Goal: Information Seeking & Learning: Learn about a topic

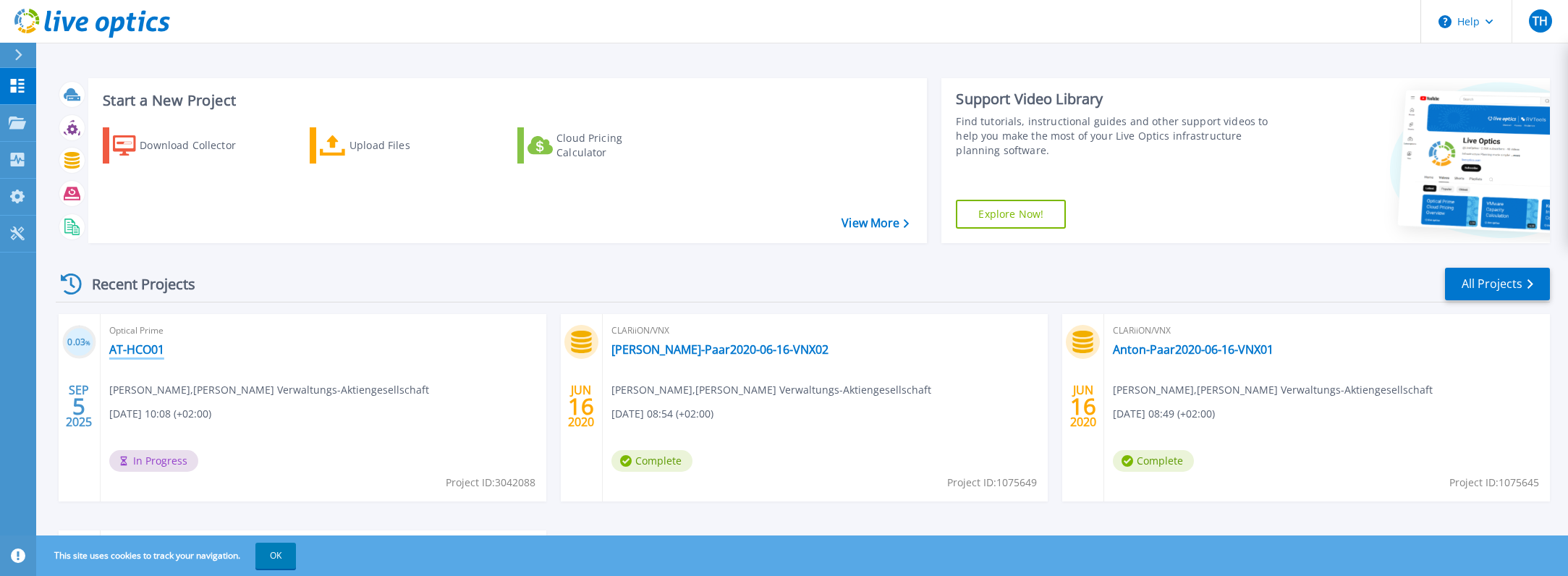
click at [131, 347] on link "AT-HCO01" at bounding box center [137, 350] width 55 height 15
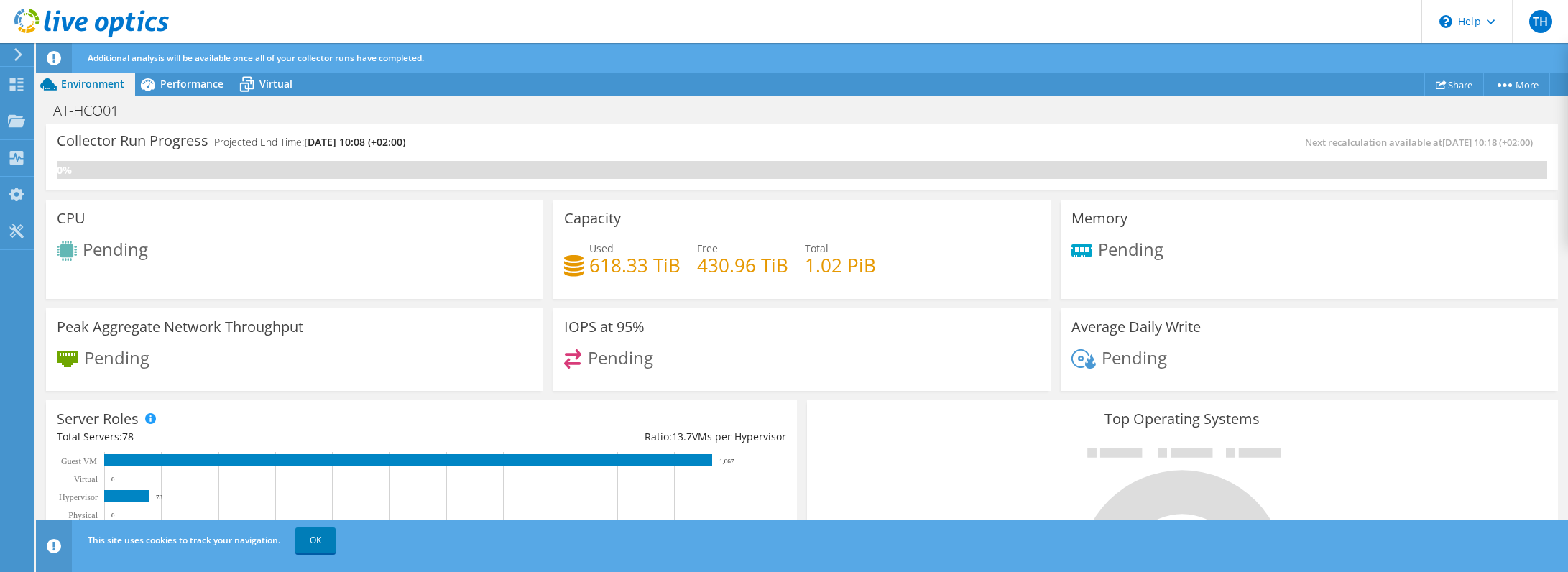
scroll to position [523, 0]
click at [892, 236] on div "Capacity Used 618.33 TiB Free 430.96 TiB Total 1.02 PiB" at bounding box center [801, 249] width 497 height 99
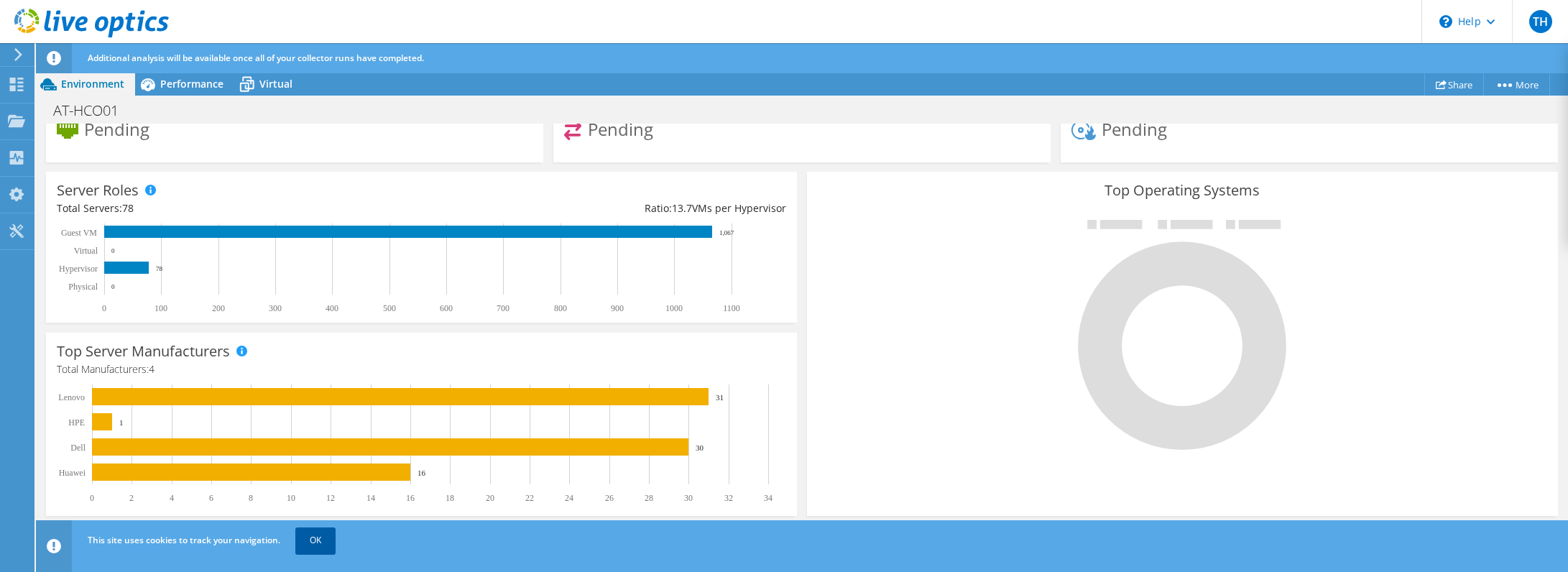
click at [323, 542] on link "OK" at bounding box center [316, 541] width 40 height 26
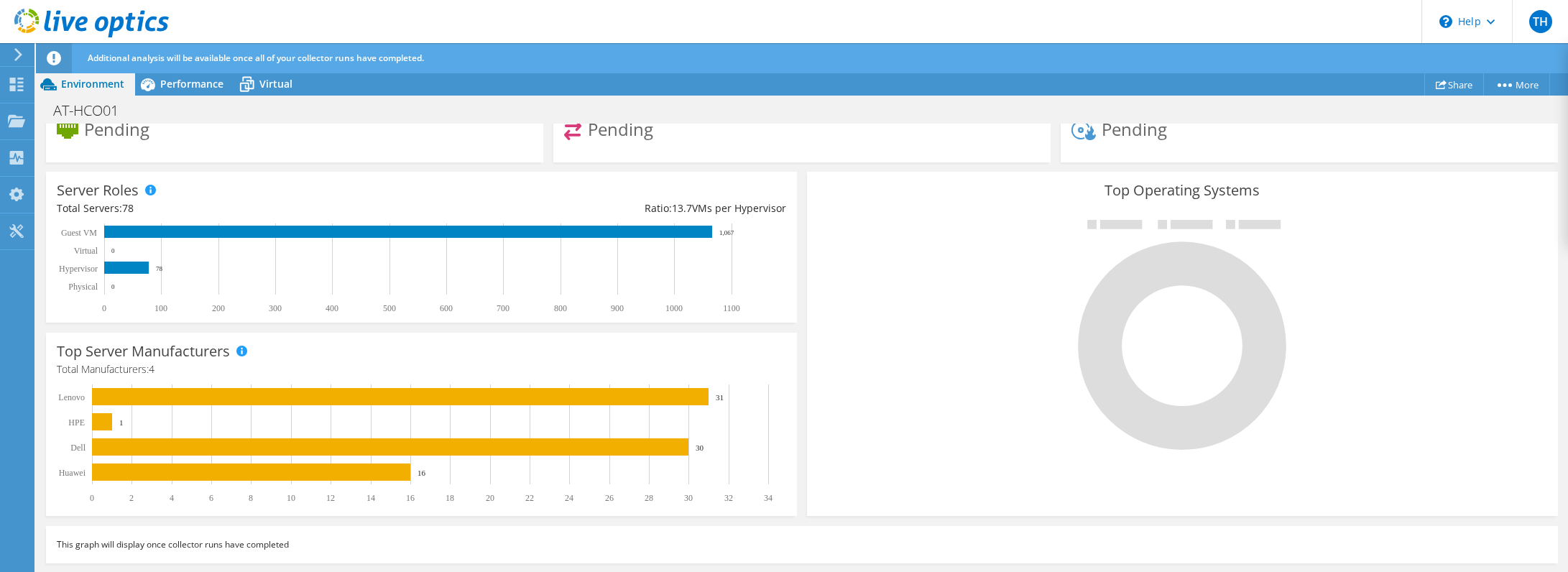
scroll to position [0, 0]
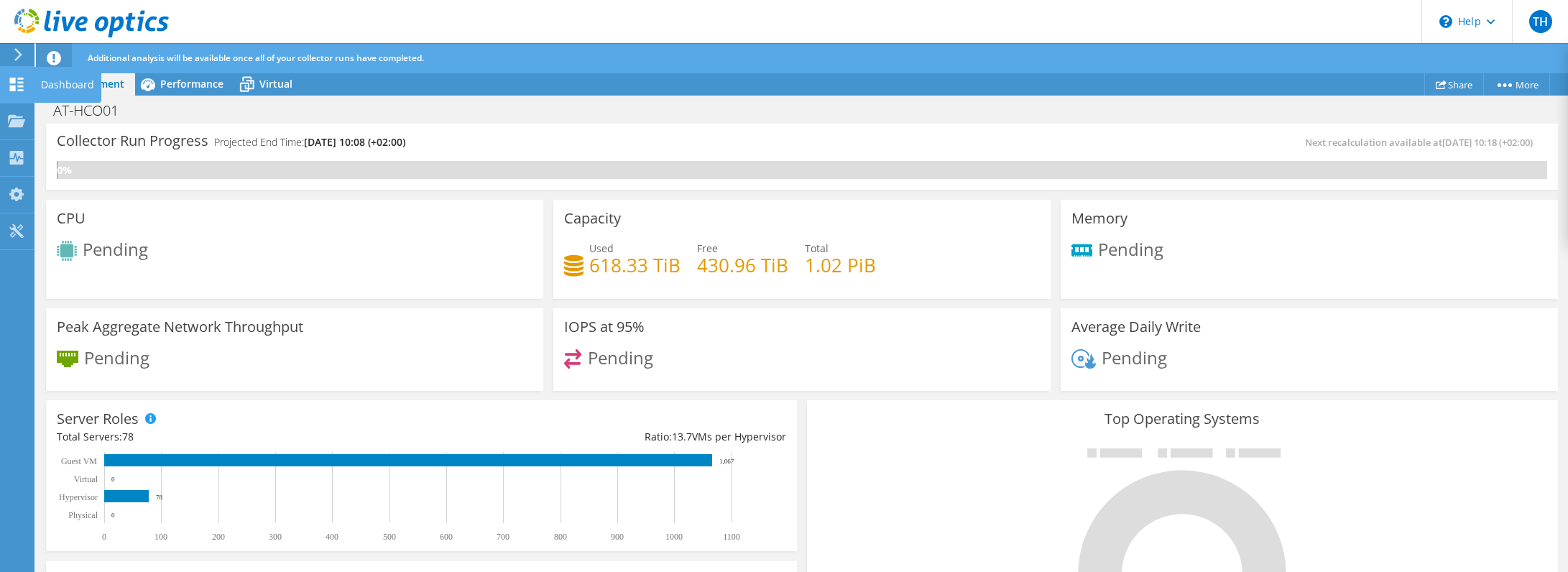
click at [14, 89] on use at bounding box center [16, 84] width 14 height 14
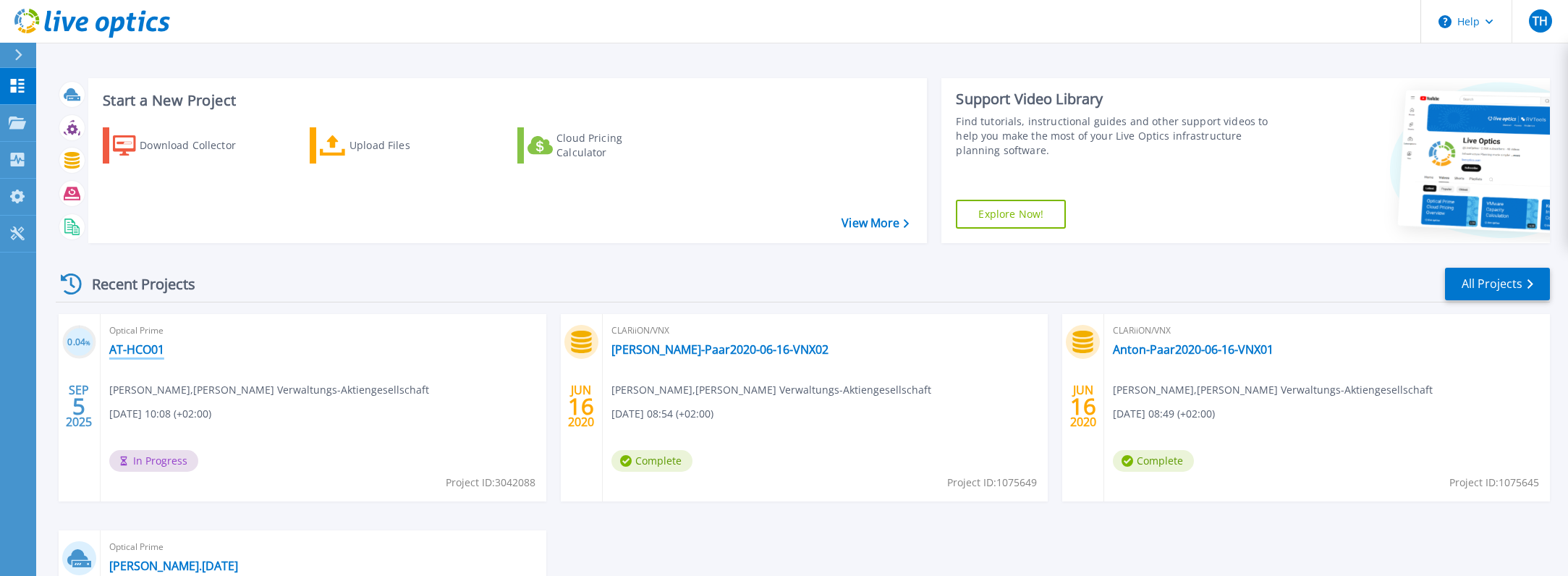
click at [125, 346] on link "AT-HCO01" at bounding box center [137, 350] width 55 height 15
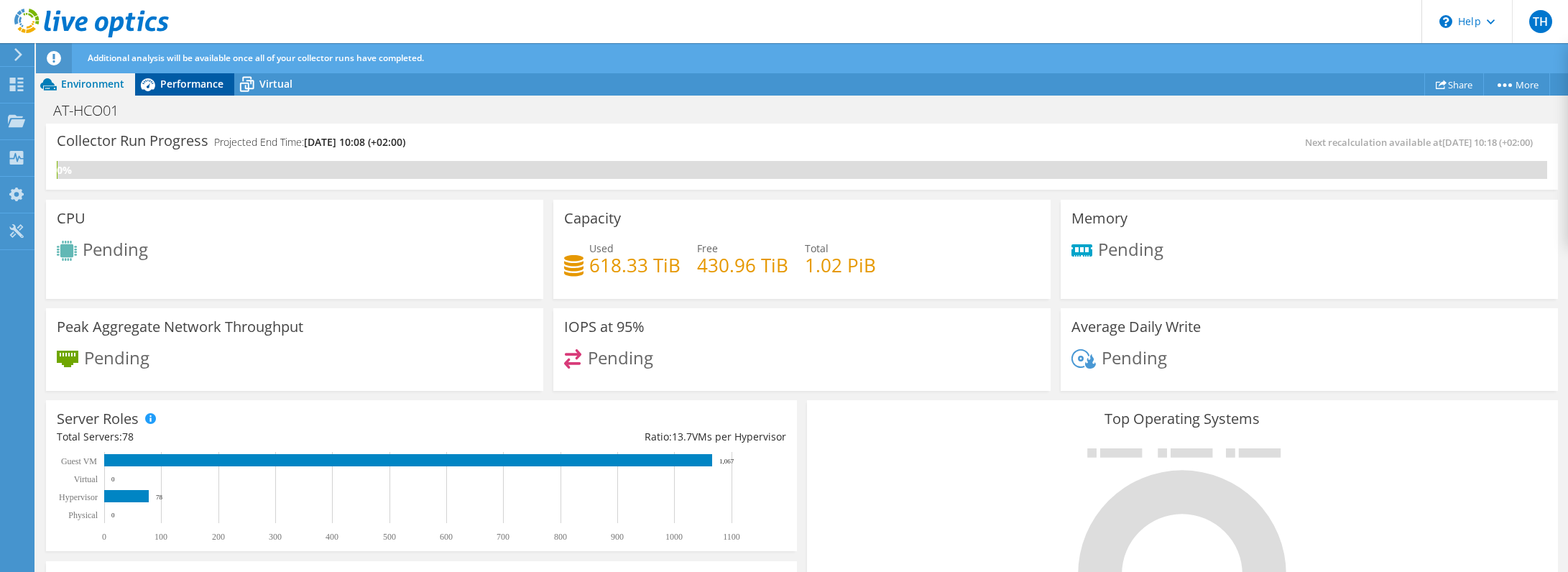
click at [170, 85] on span "Performance" at bounding box center [192, 83] width 64 height 14
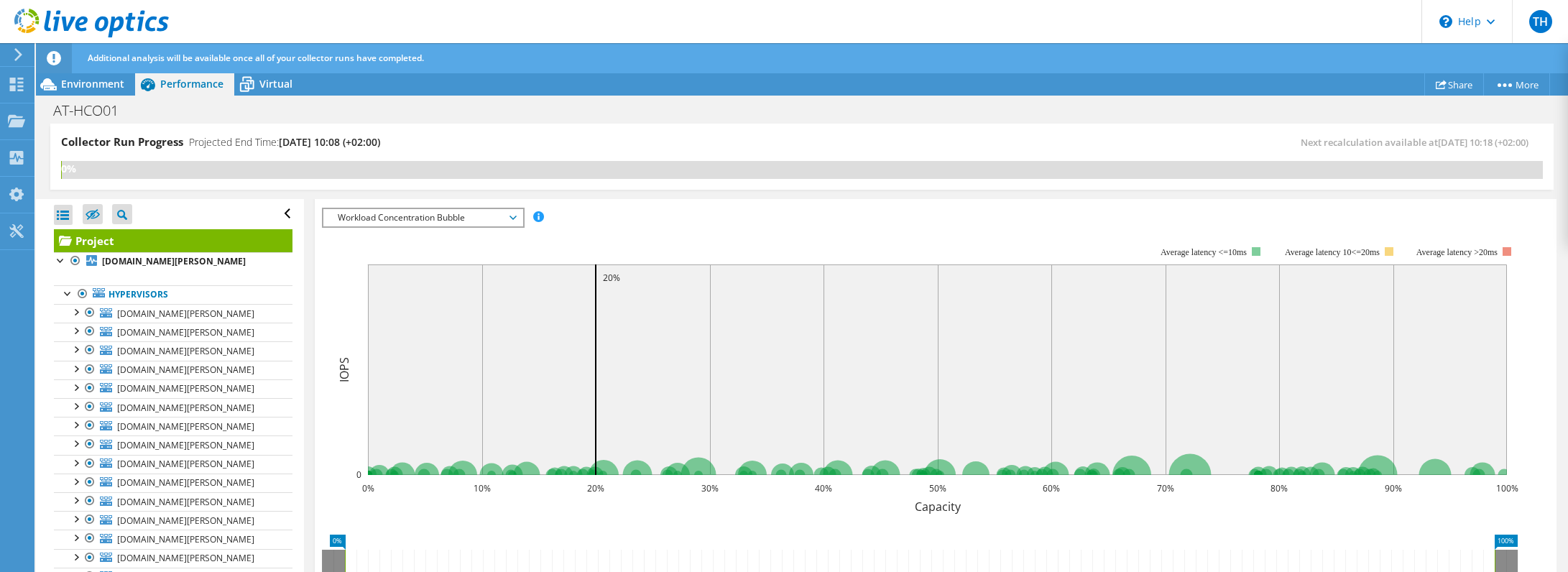
scroll to position [523, 0]
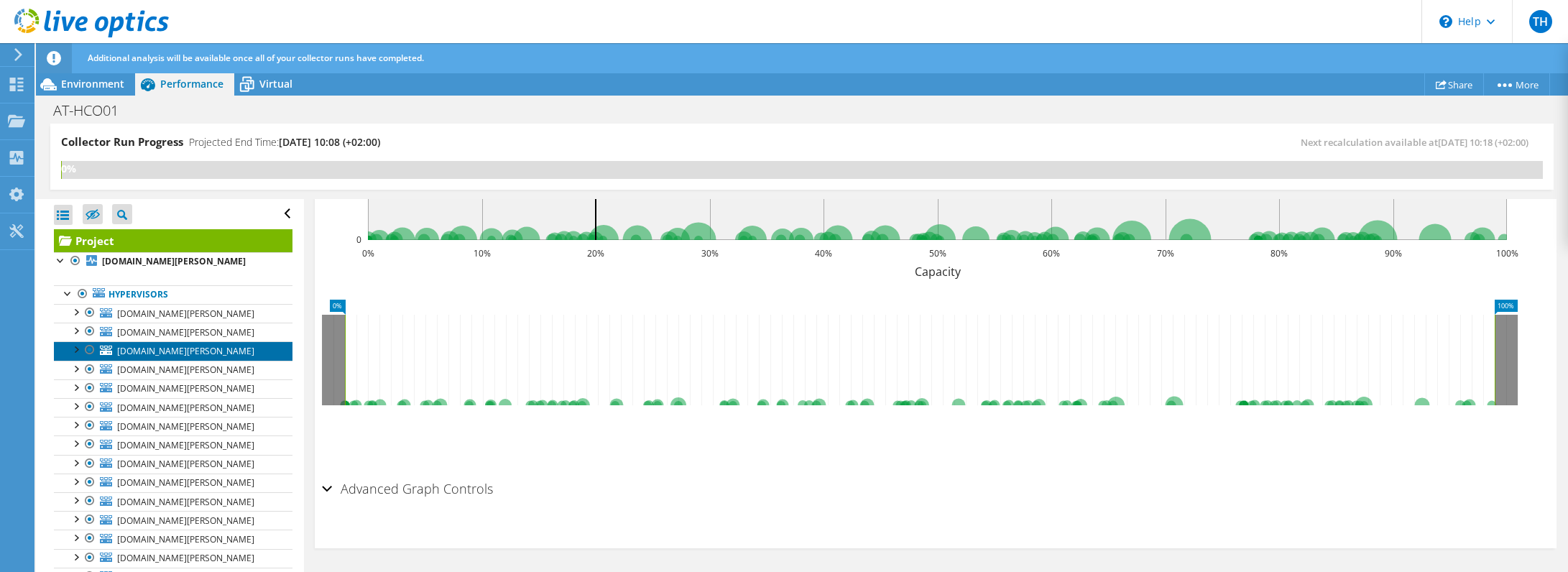
click at [147, 354] on span "pe0-esxi01.anton-paar.com" at bounding box center [185, 350] width 137 height 12
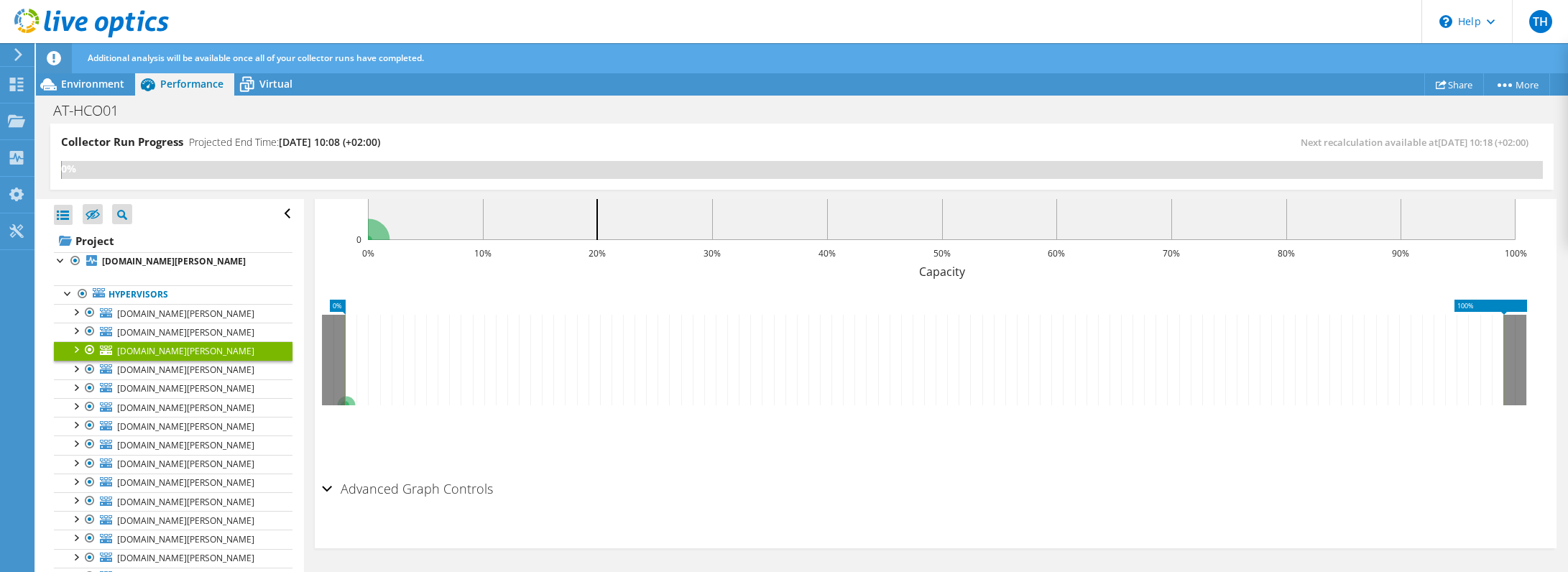
scroll to position [472, 0]
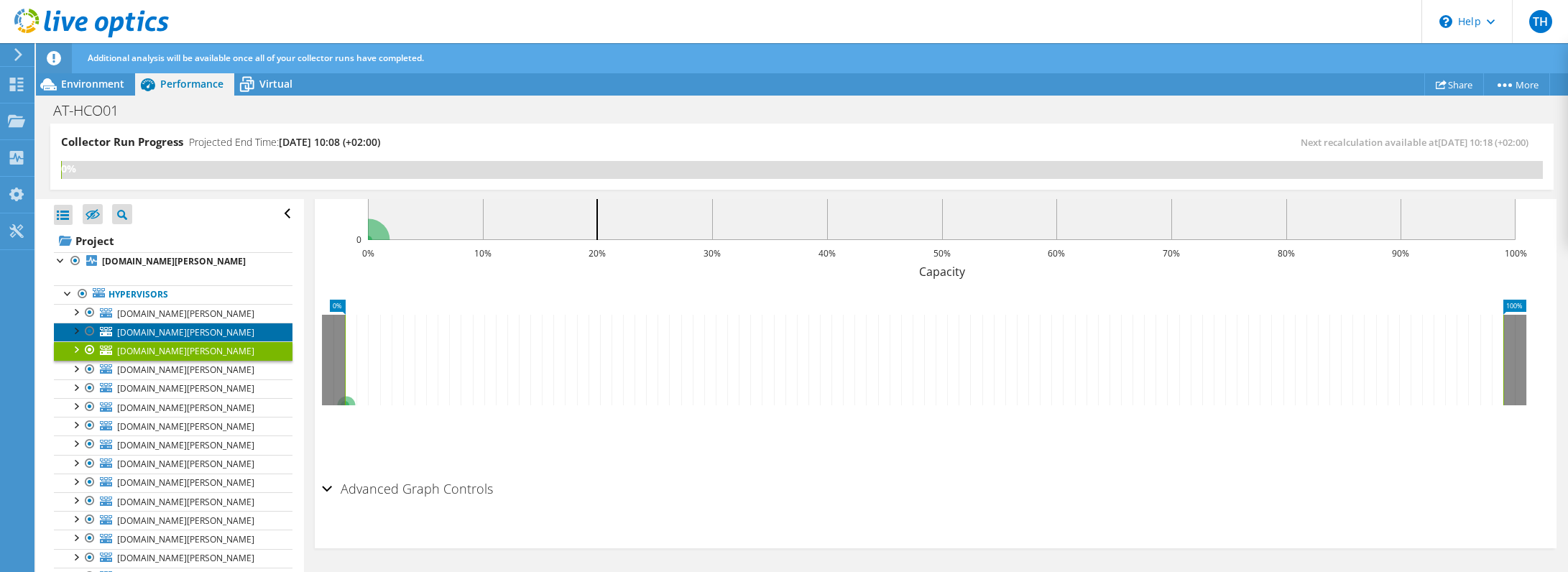
click at [147, 335] on span "mx0-esxi01.anton-paar.com" at bounding box center [185, 332] width 137 height 12
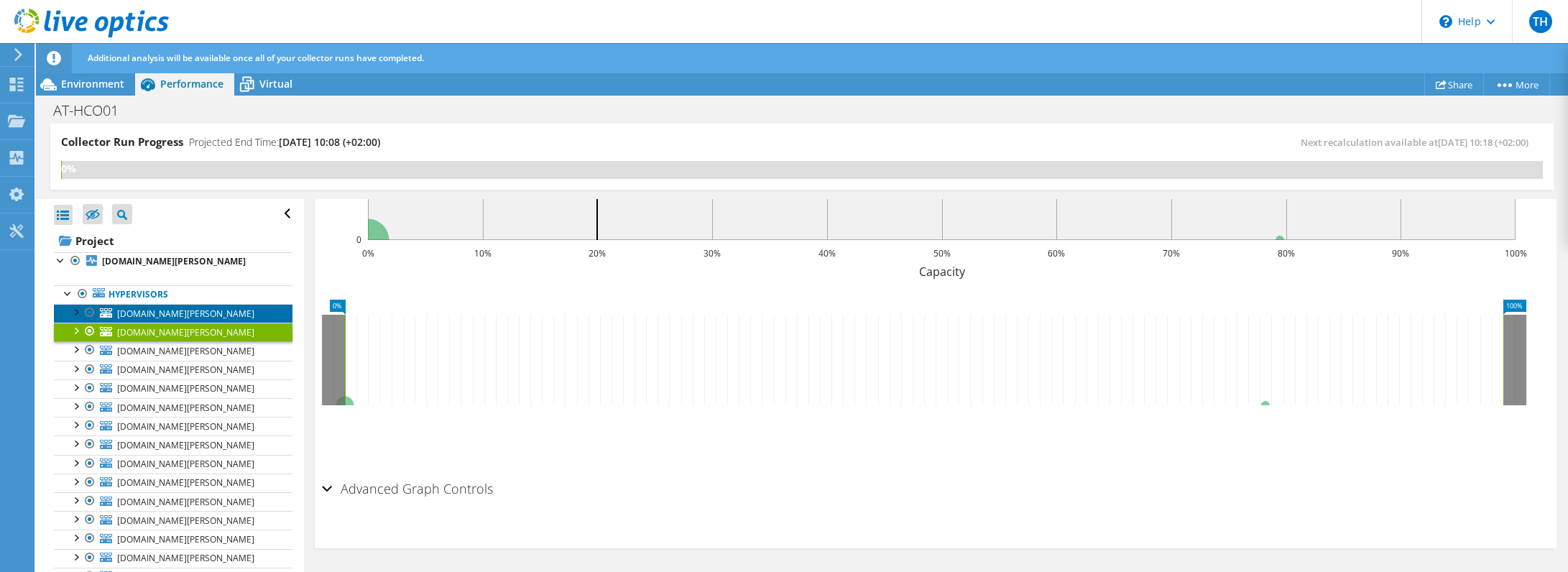
click at [150, 316] on span "th0-esxi01.anton-paar.com" at bounding box center [185, 313] width 137 height 12
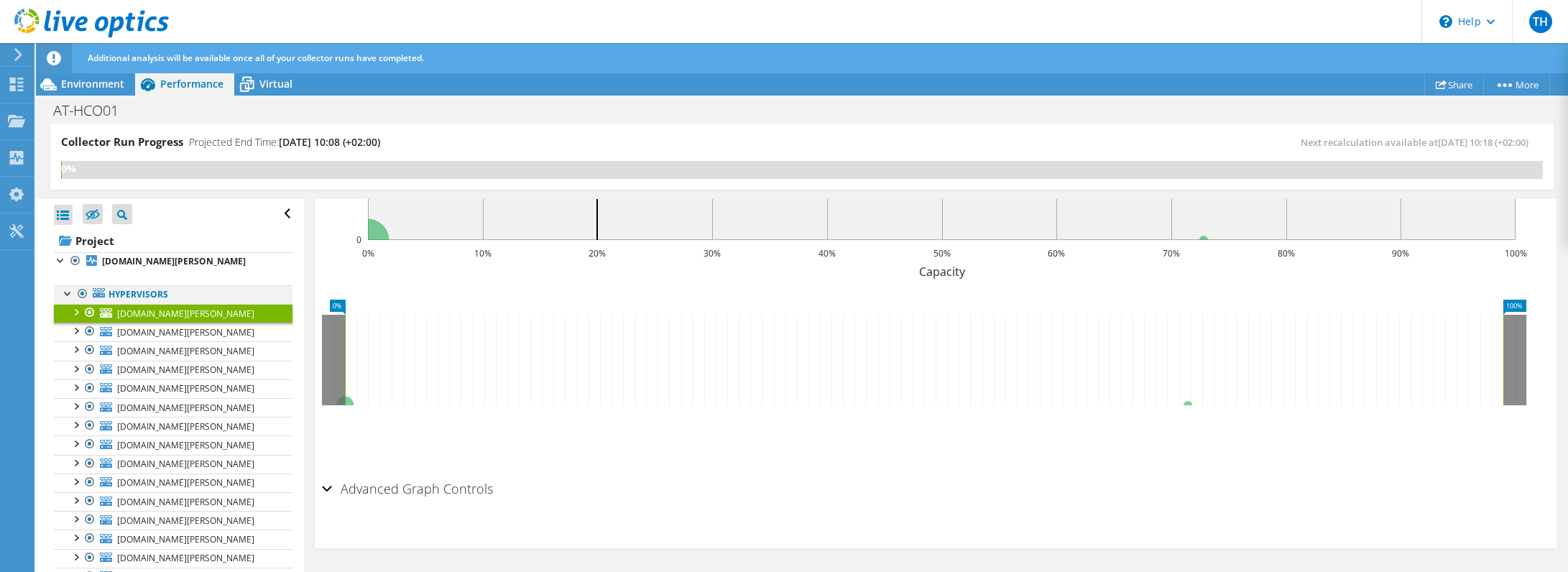
click at [67, 290] on div at bounding box center [68, 292] width 14 height 15
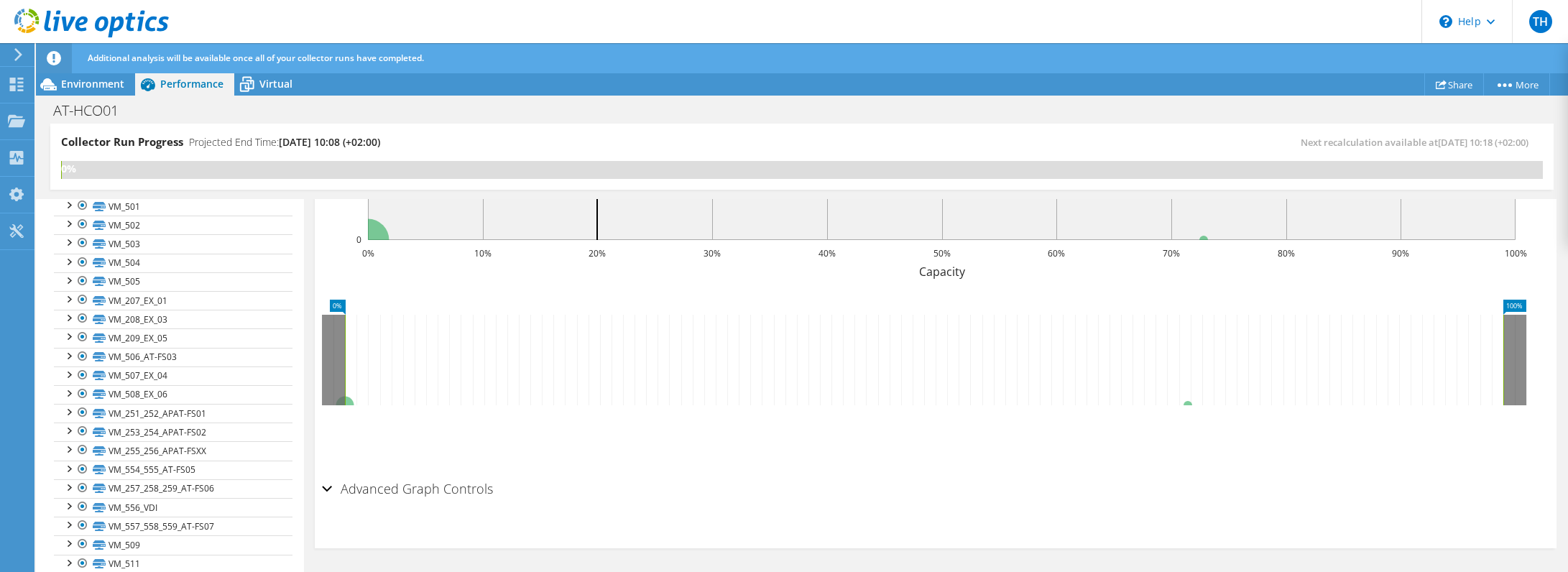
scroll to position [0, 0]
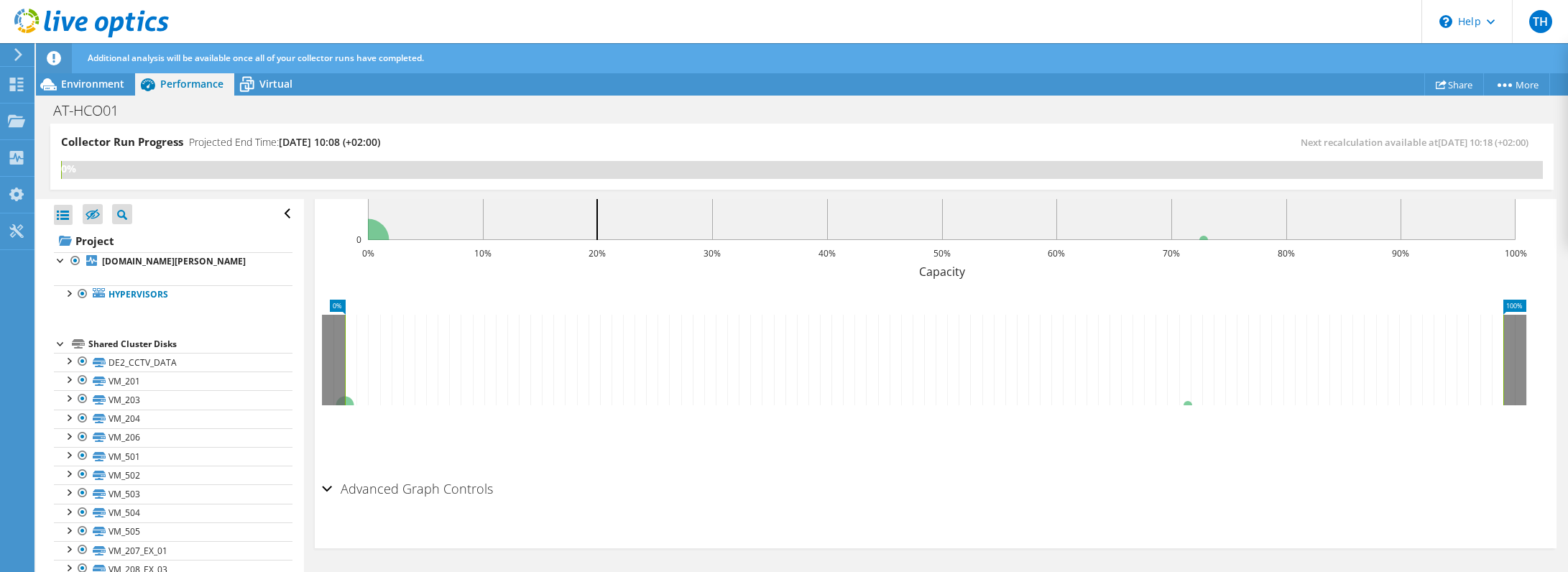
click at [62, 342] on div at bounding box center [61, 343] width 14 height 15
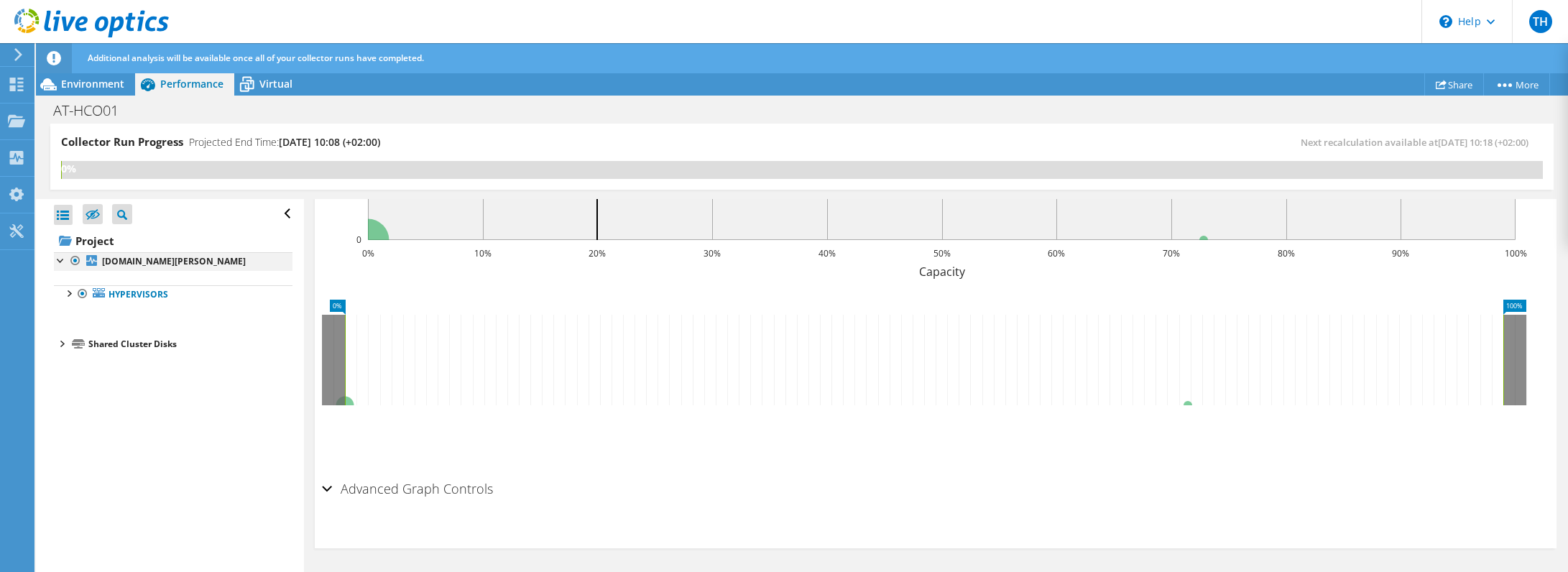
click at [60, 263] on div at bounding box center [61, 259] width 14 height 15
click at [123, 263] on b "th0-esxi01.anton-paar.com" at bounding box center [174, 261] width 143 height 12
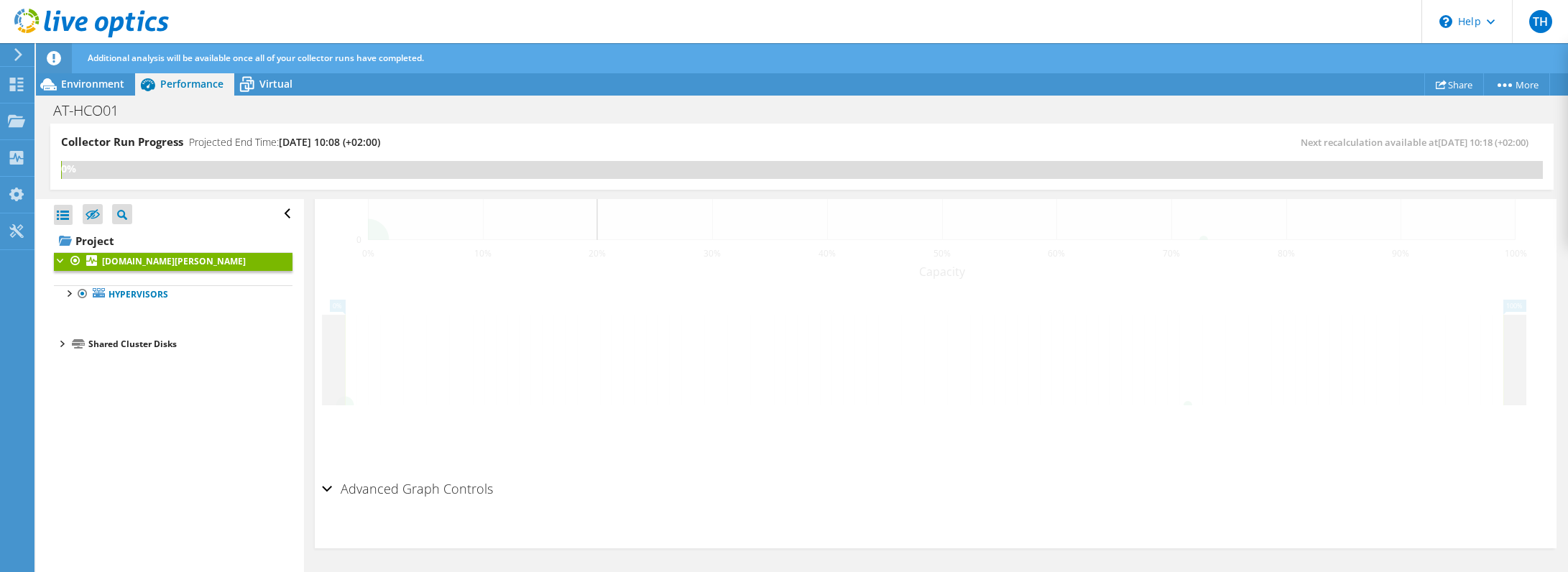
scroll to position [508, 0]
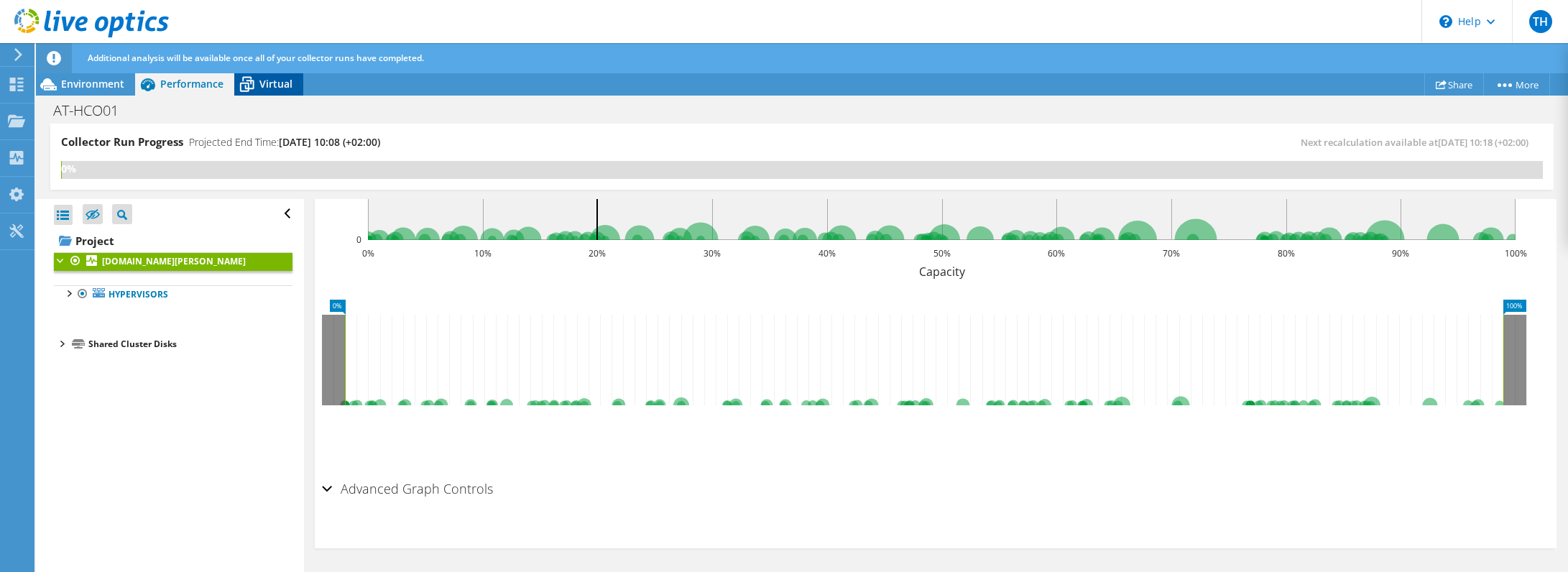
click at [252, 81] on icon at bounding box center [247, 85] width 14 height 11
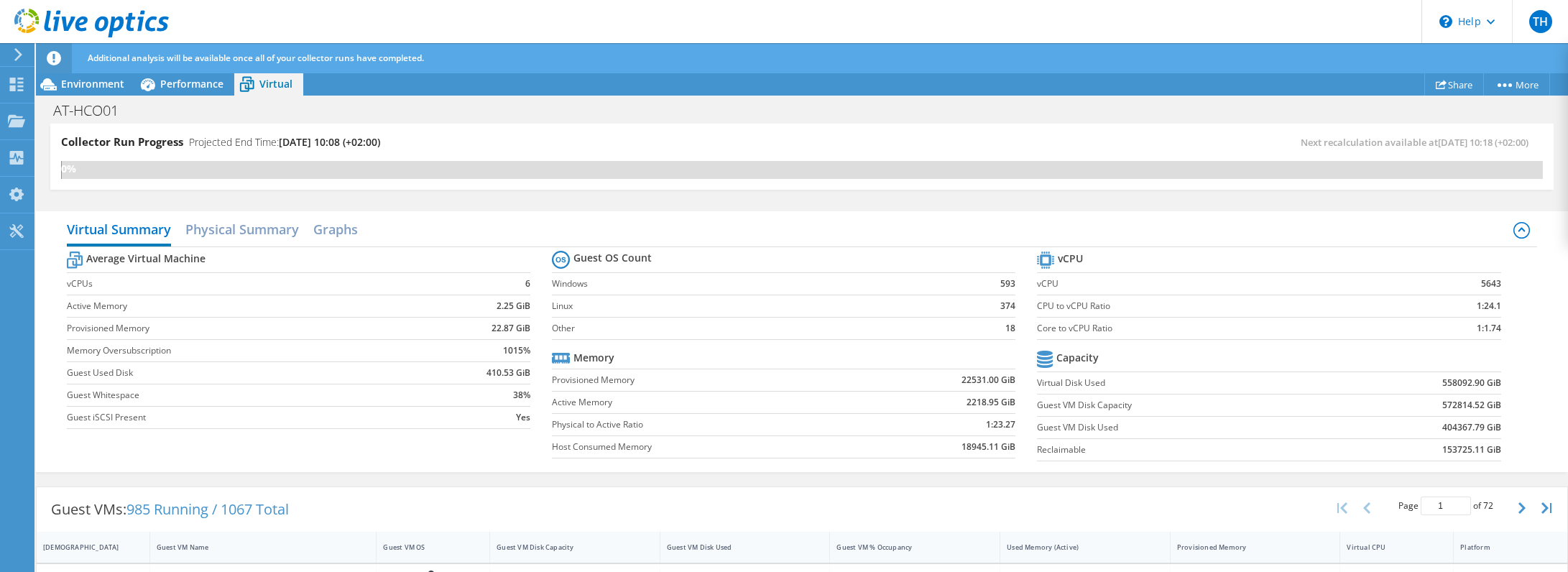
scroll to position [77, 0]
click at [261, 226] on h2 "Physical Summary" at bounding box center [242, 230] width 114 height 31
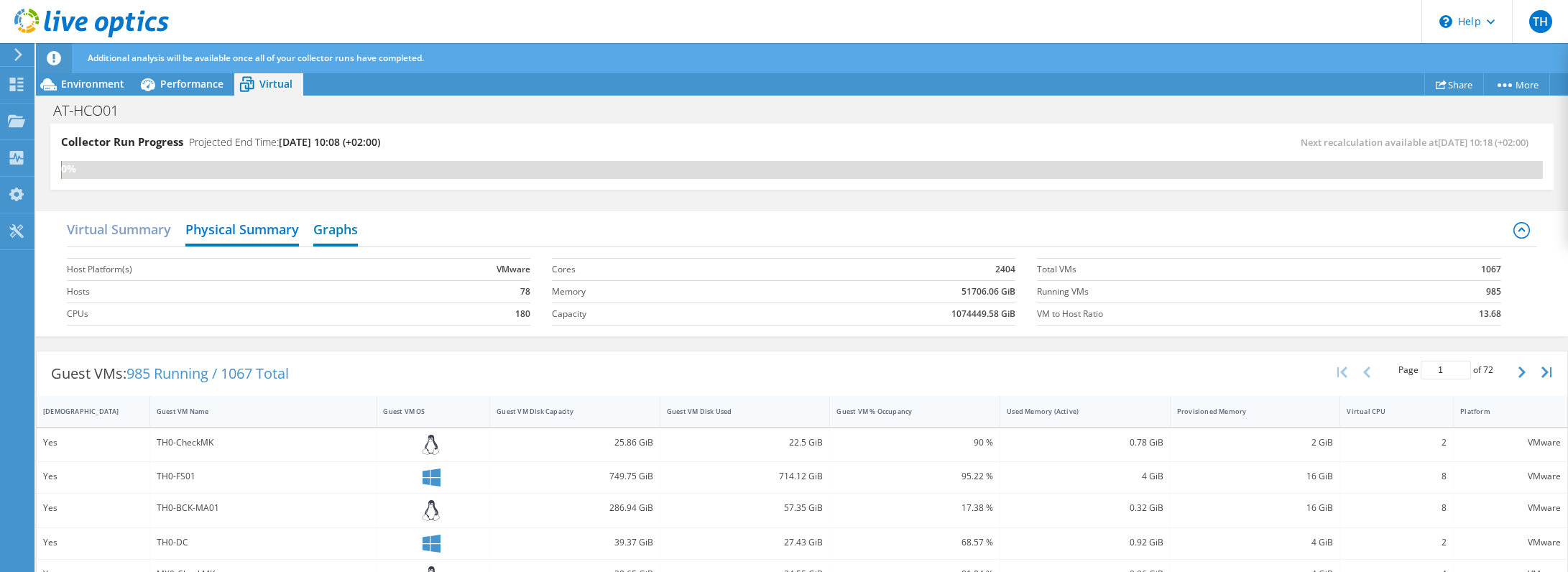
click at [324, 225] on h2 "Graphs" at bounding box center [335, 230] width 44 height 31
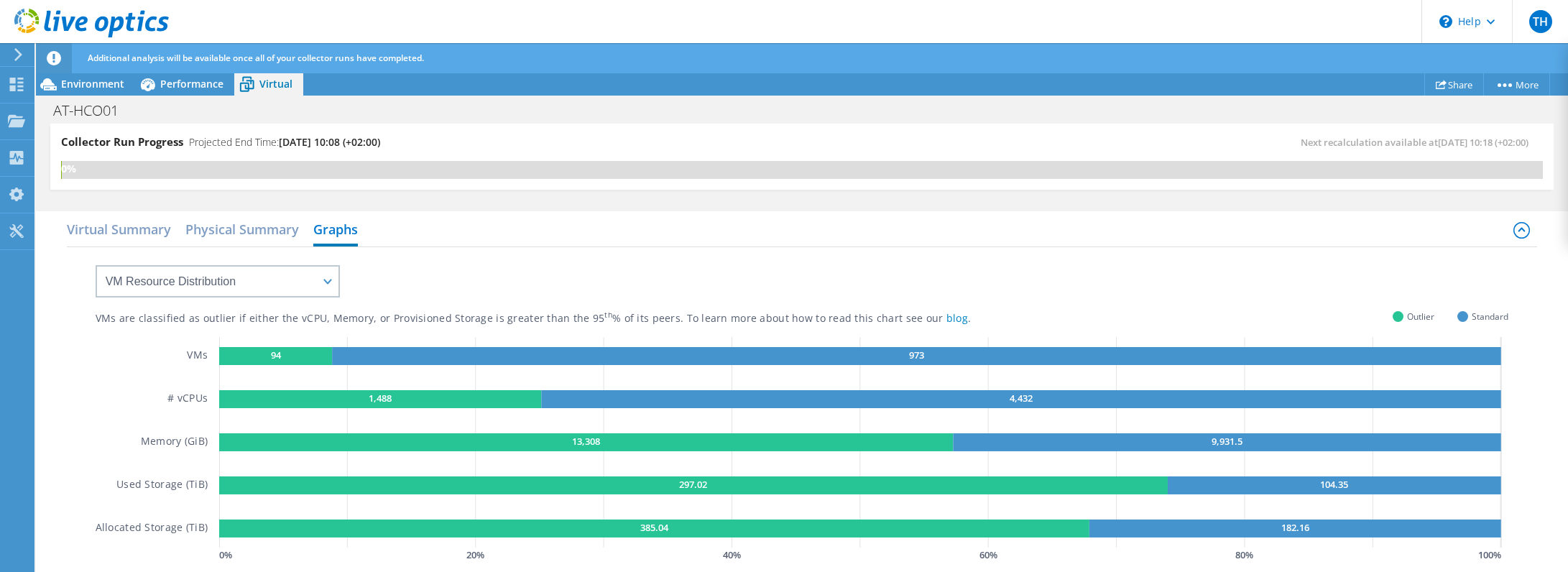
scroll to position [508, 0]
